Goal: Book appointment/travel/reservation

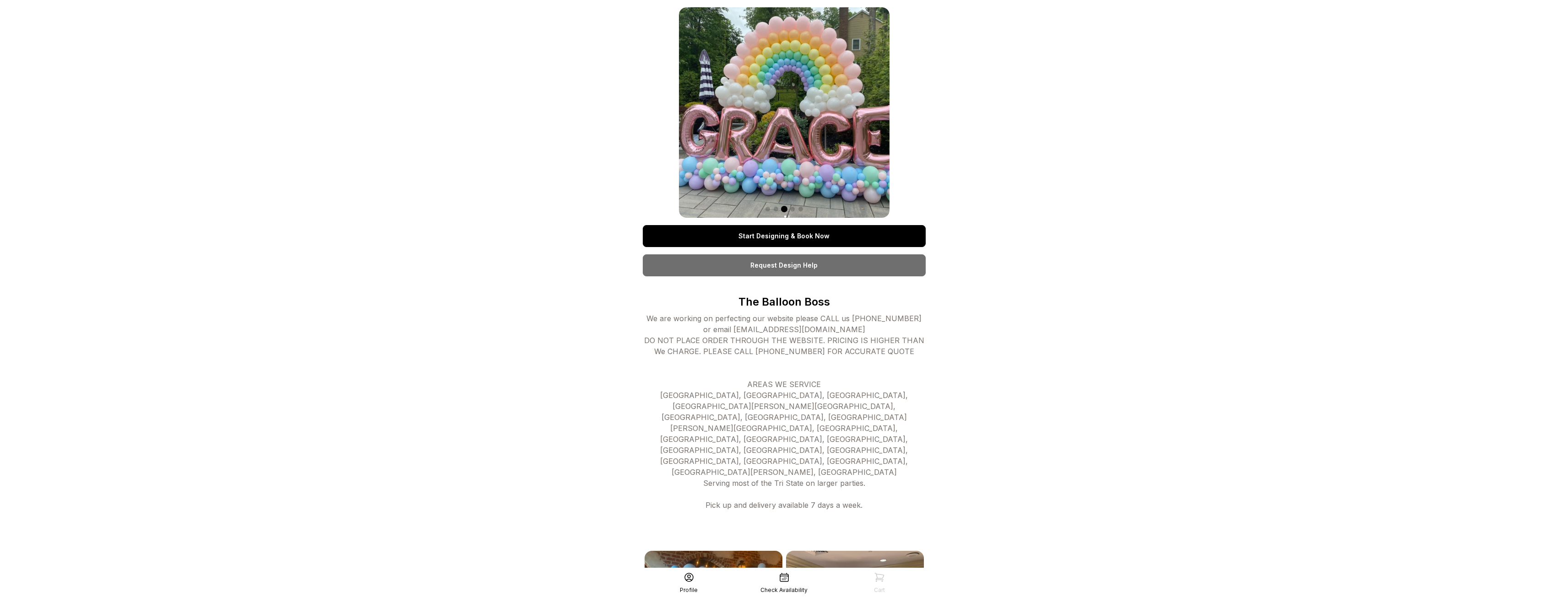
click at [784, 240] on link "Start Designing & Book Now" at bounding box center [784, 236] width 283 height 22
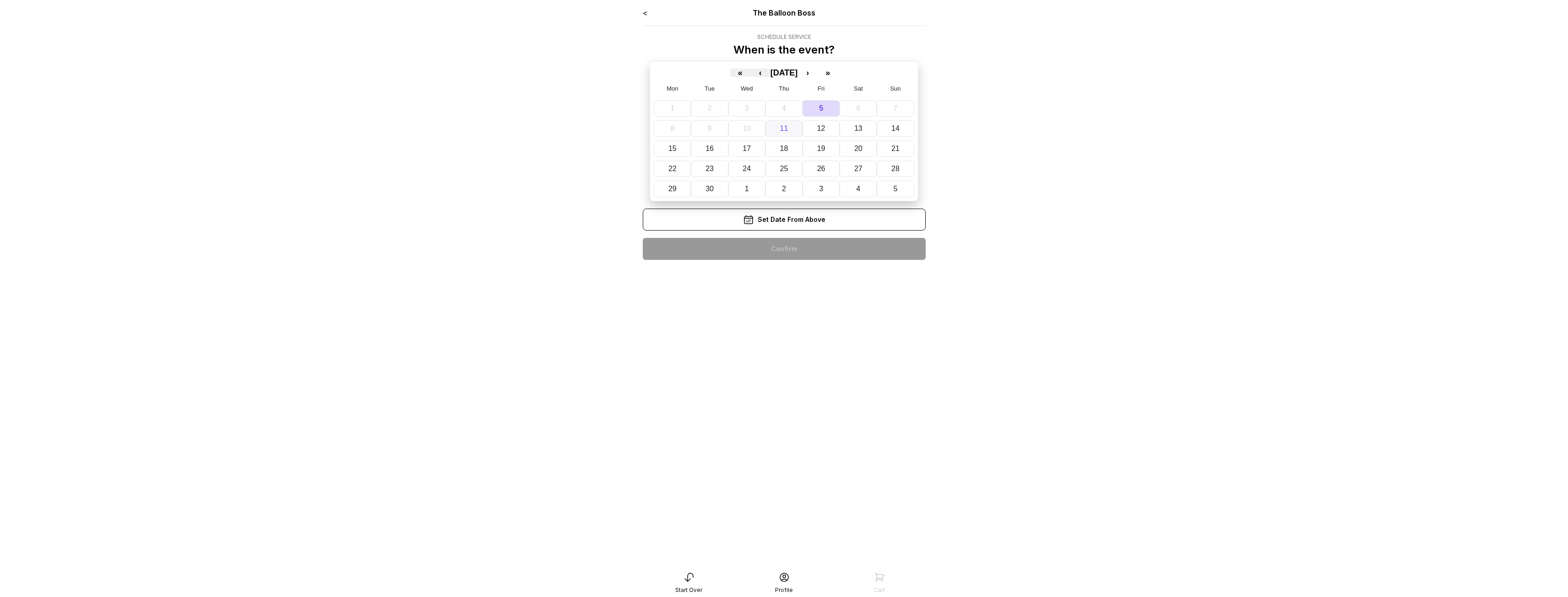
click at [788, 130] on button "11" at bounding box center [784, 128] width 37 height 17
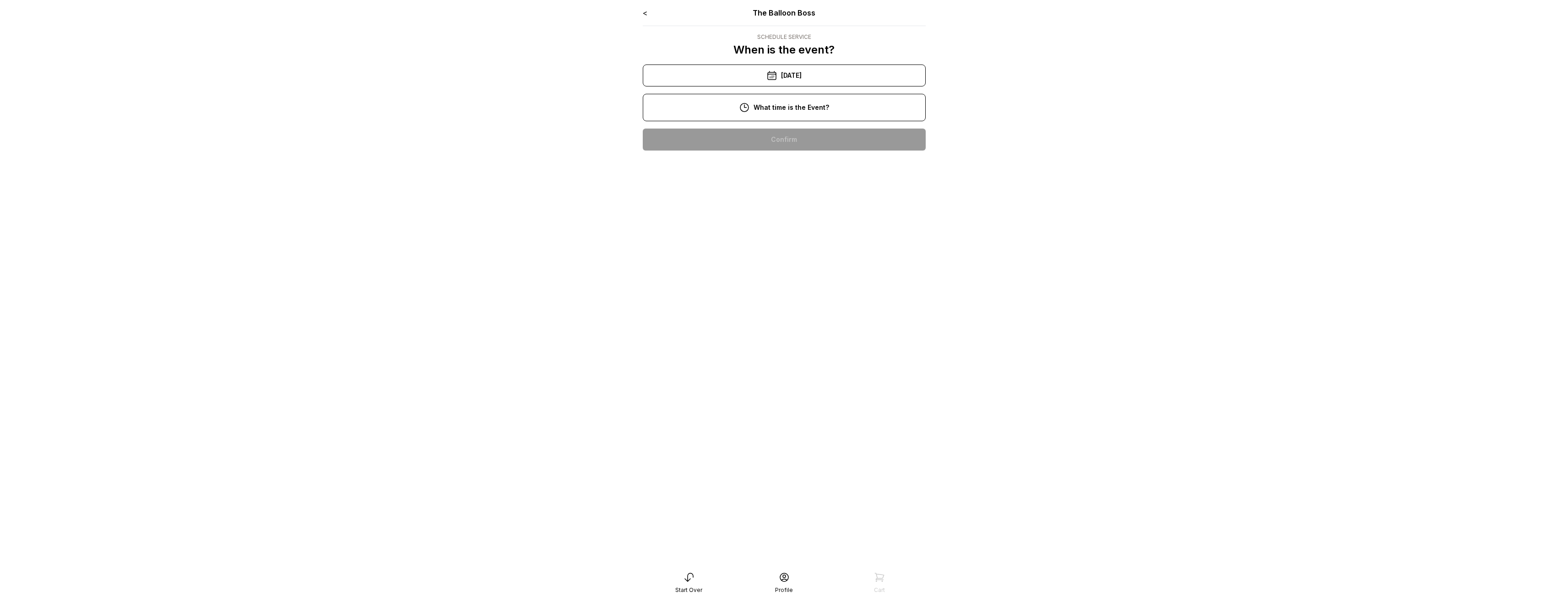
click at [787, 223] on div "1:00 pm" at bounding box center [784, 227] width 268 height 22
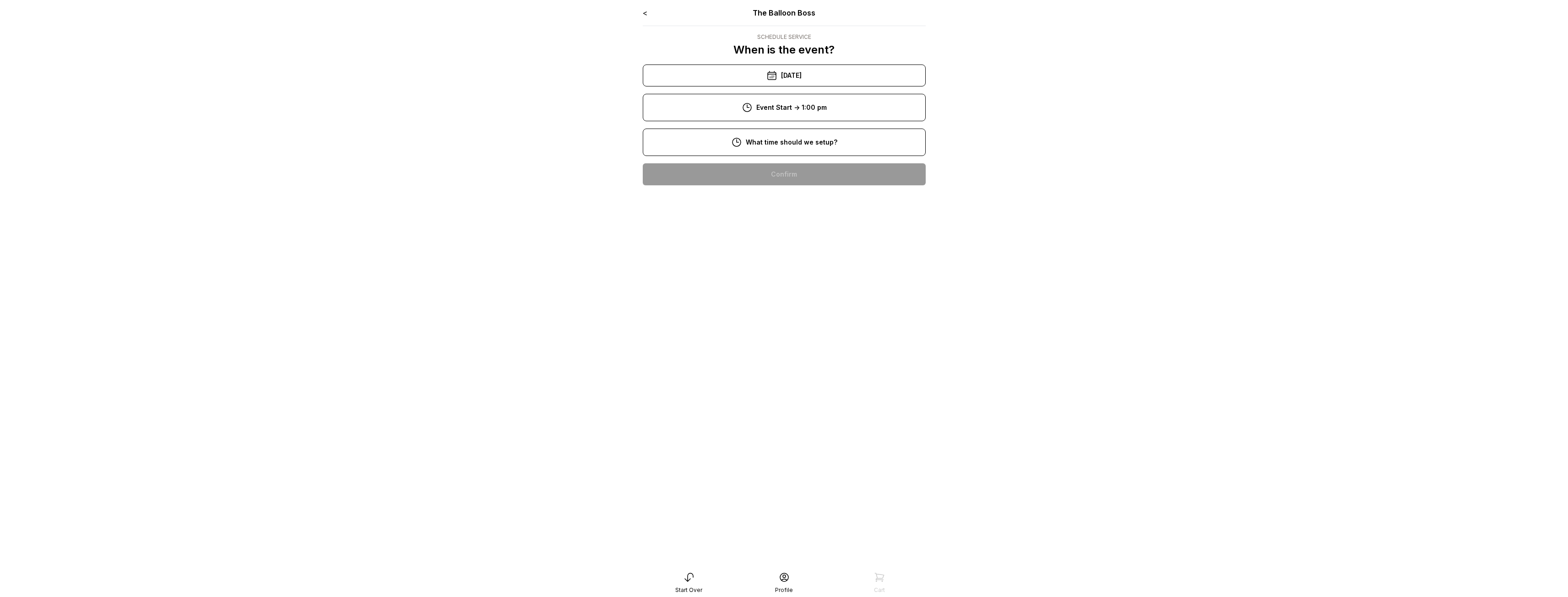
scroll to position [18, 0]
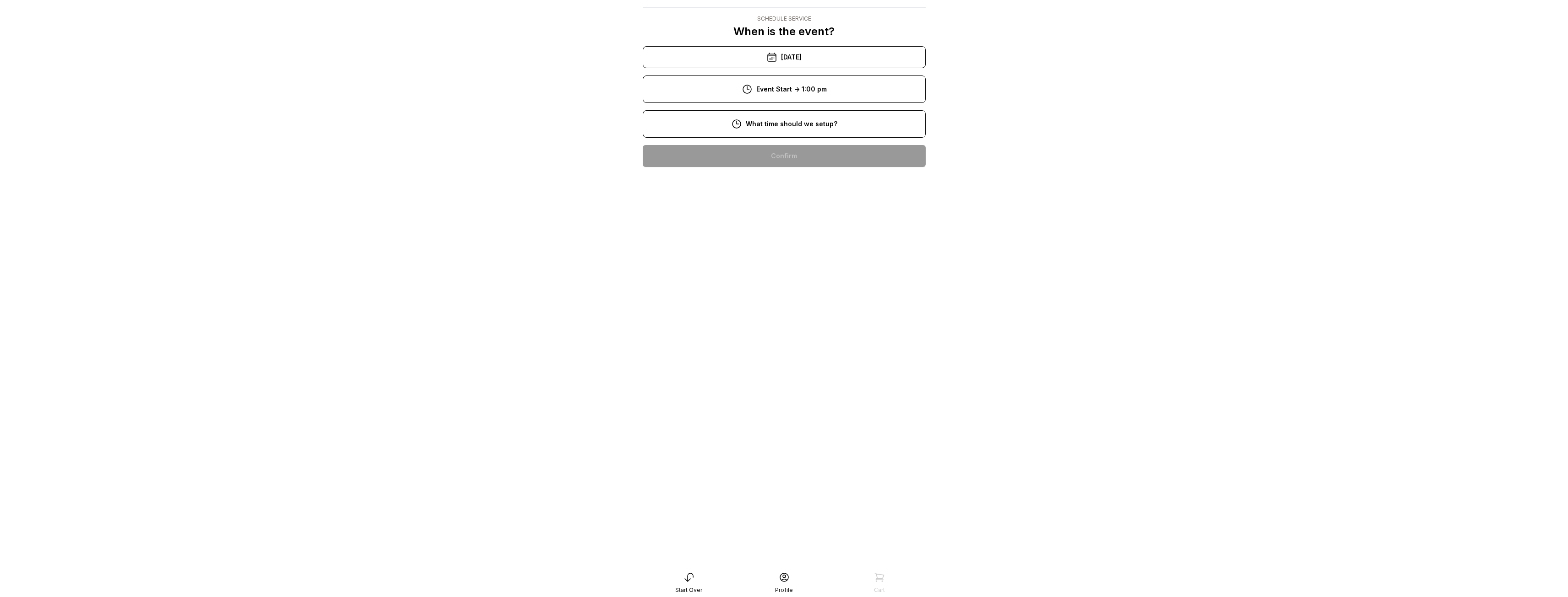
click at [795, 243] on div "11:00 am" at bounding box center [784, 244] width 268 height 22
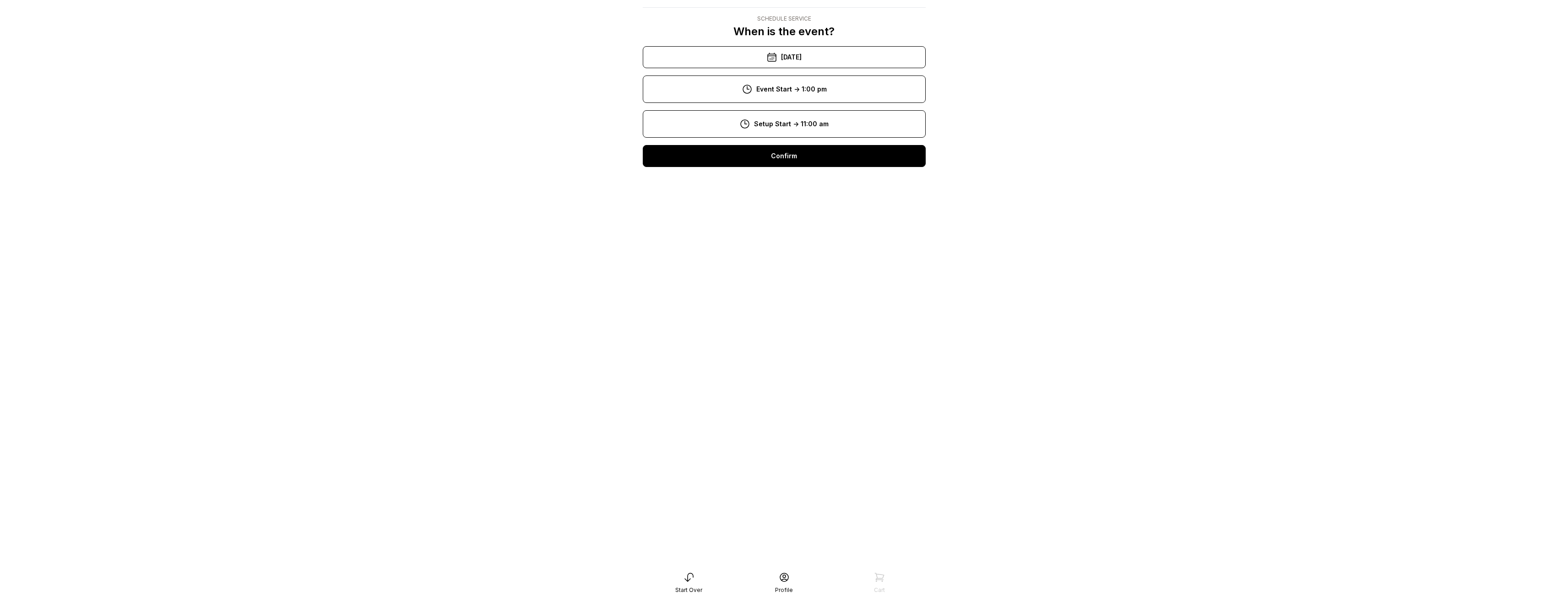
click at [749, 160] on div "Confirm" at bounding box center [784, 156] width 283 height 22
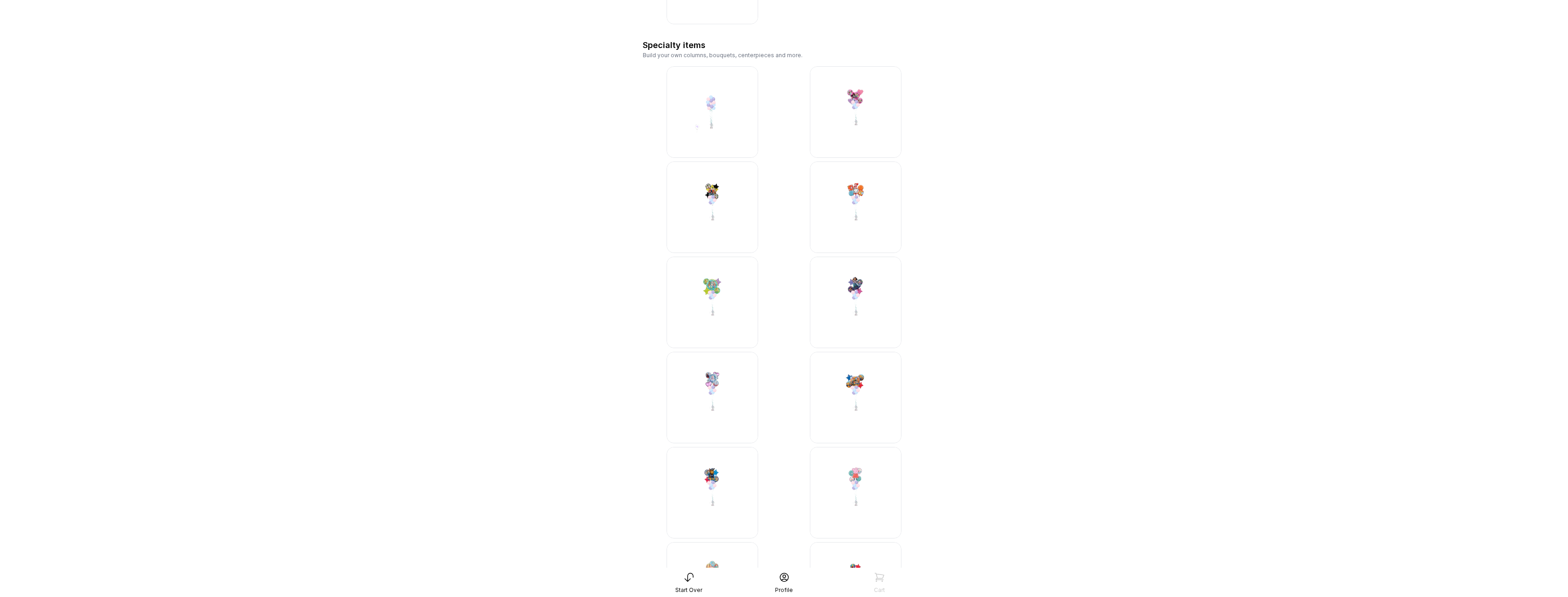
scroll to position [1692, 0]
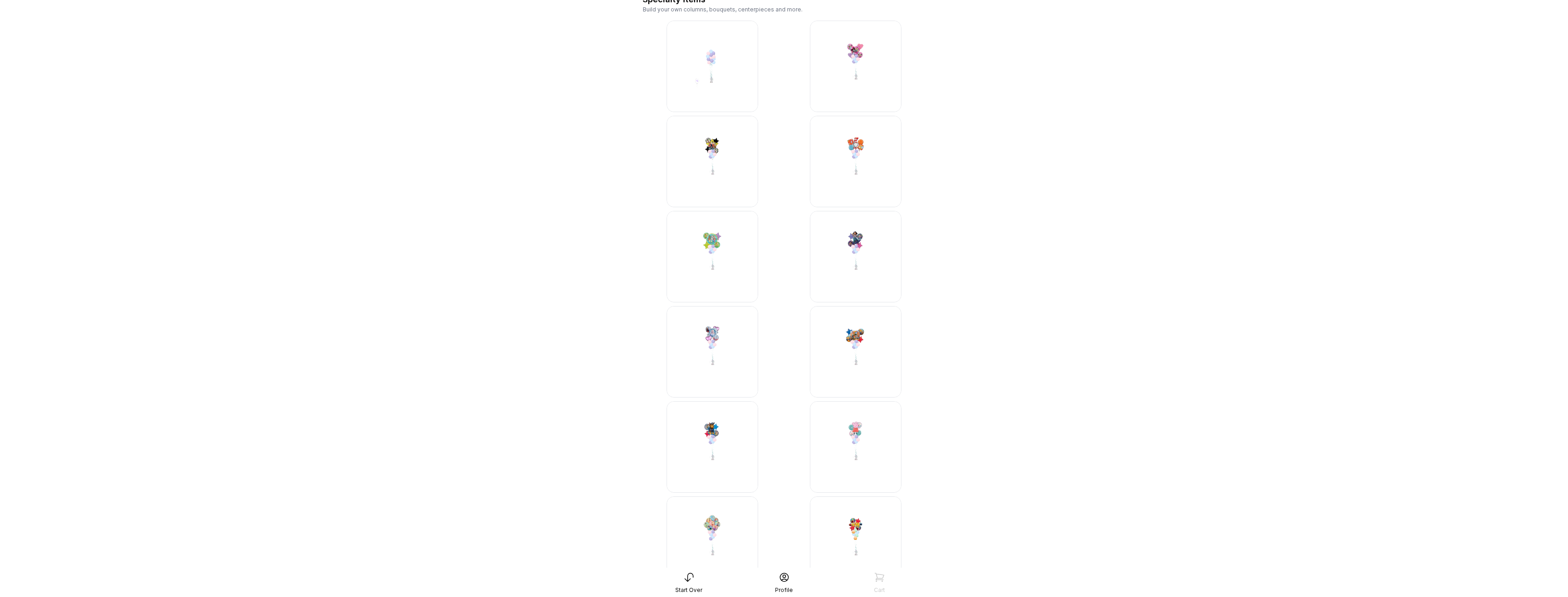
click at [707, 335] on img at bounding box center [712, 351] width 92 height 92
